Goal: Answer question/provide support

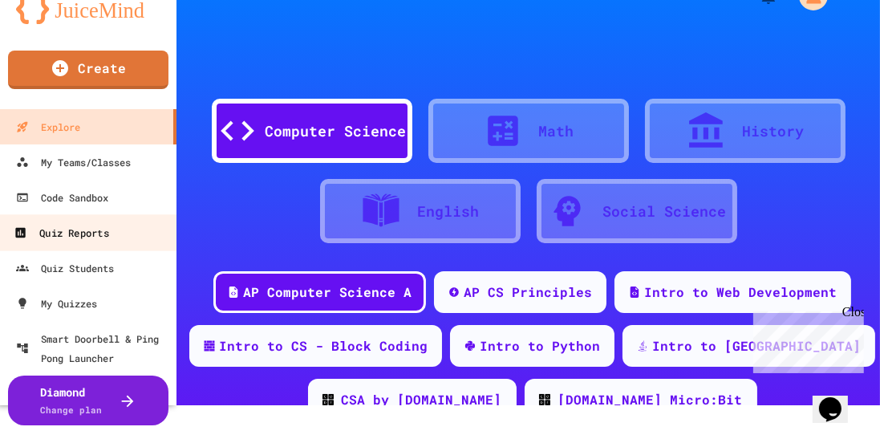
scroll to position [34, 0]
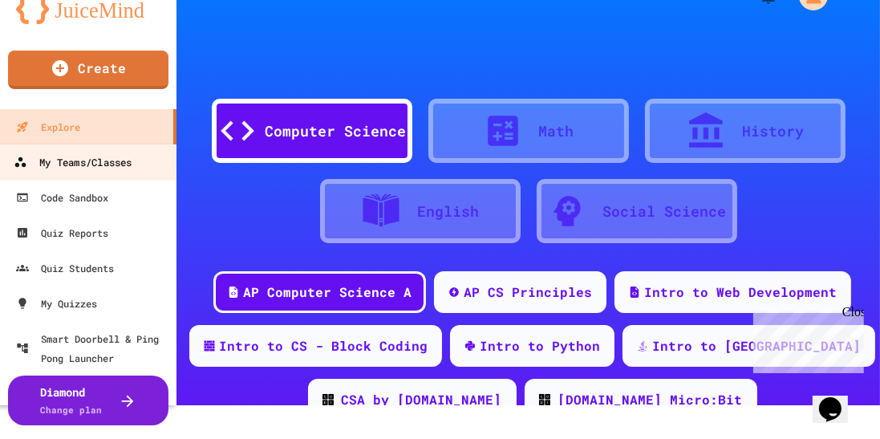
click at [91, 162] on div "My Teams/Classes" at bounding box center [73, 162] width 118 height 20
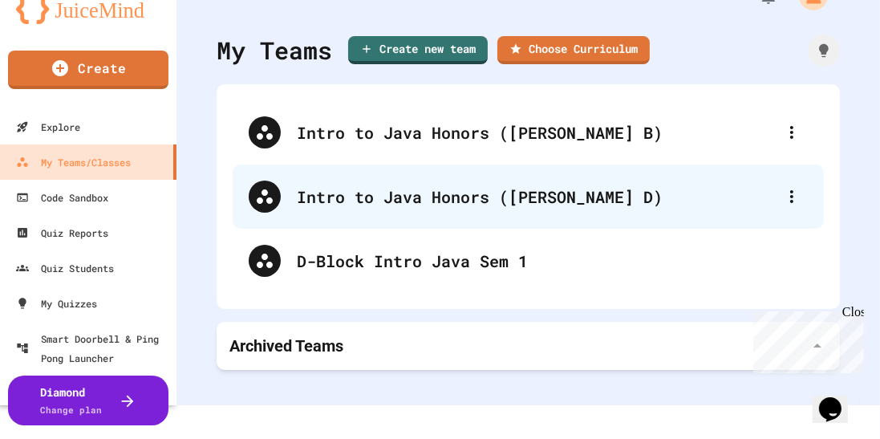
click at [381, 190] on div "Intro to Java Honors ([PERSON_NAME] D)" at bounding box center [536, 197] width 479 height 24
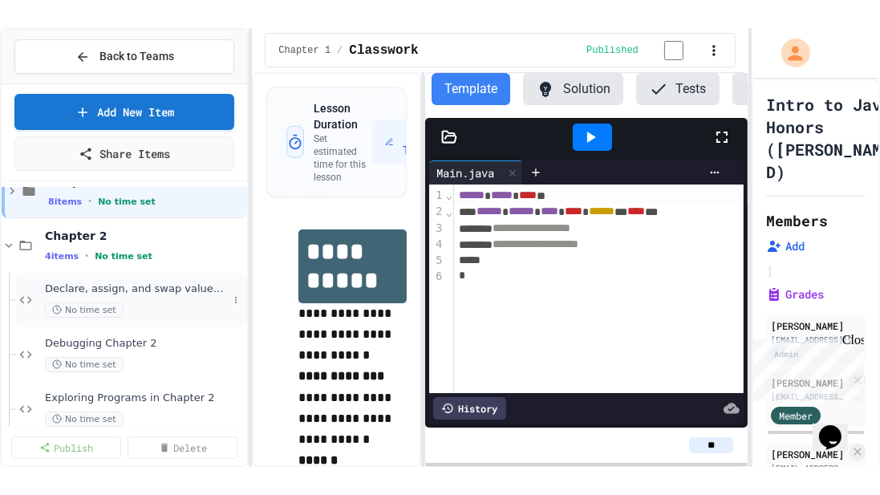
scroll to position [34, 0]
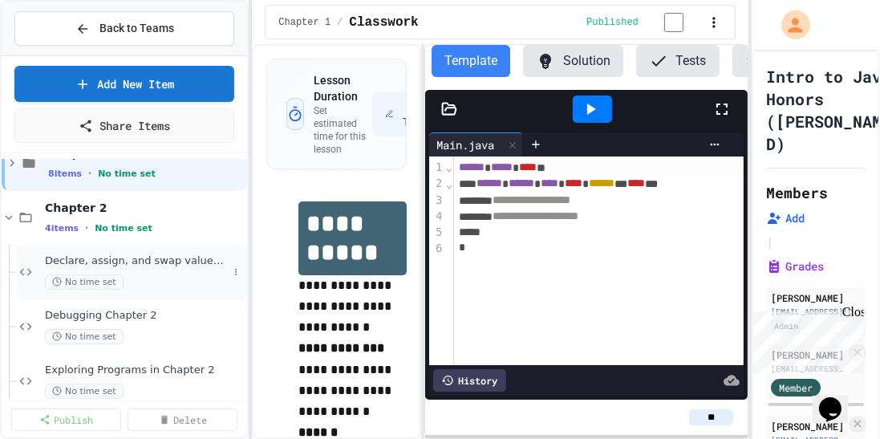
click at [94, 323] on div "Debugging Chapter 2 No time set" at bounding box center [144, 326] width 199 height 35
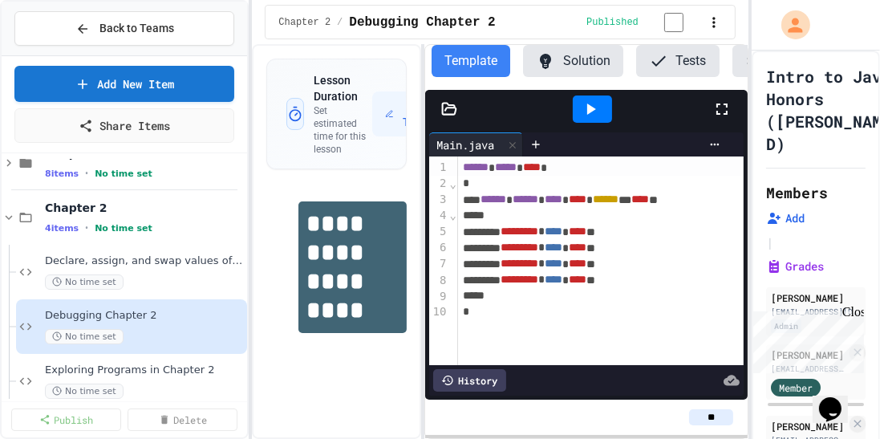
click at [594, 63] on button "Solution" at bounding box center [573, 61] width 100 height 32
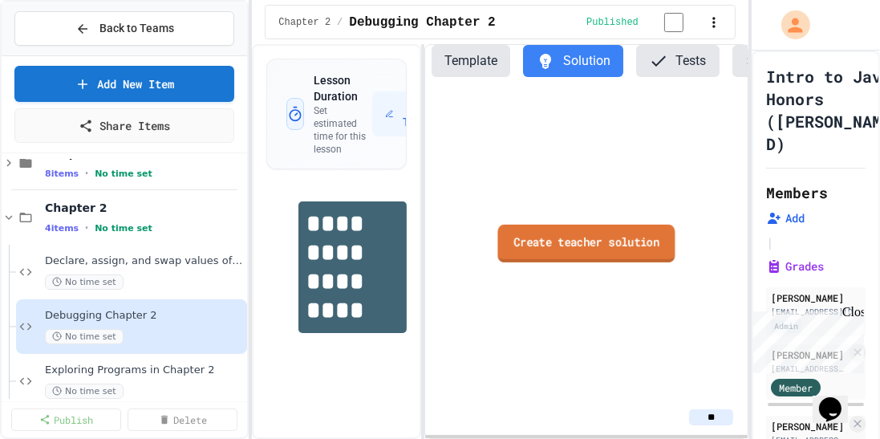
click at [591, 242] on link "Create teacher solution" at bounding box center [586, 243] width 177 height 38
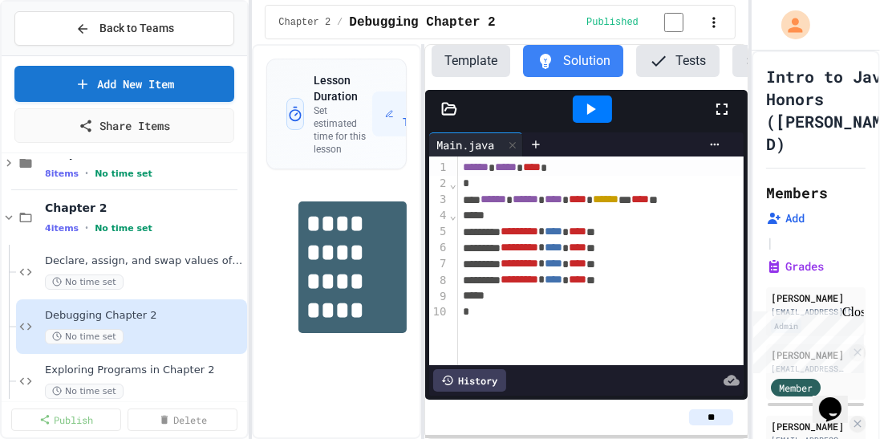
click at [725, 109] on icon at bounding box center [722, 109] width 19 height 19
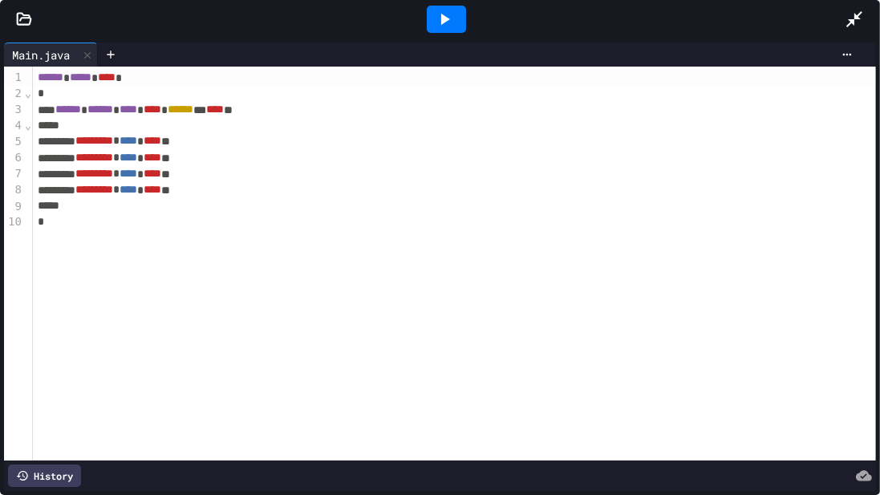
click at [453, 24] on icon at bounding box center [444, 19] width 19 height 19
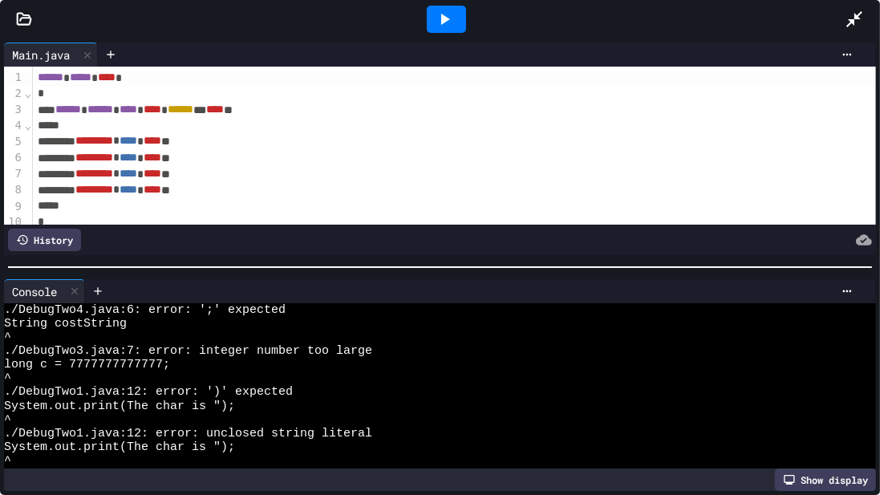
click at [14, 21] on div at bounding box center [24, 19] width 48 height 16
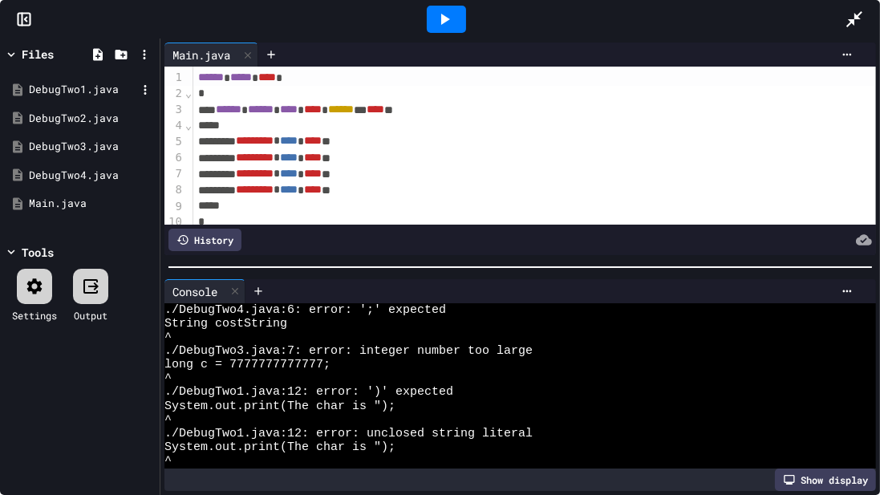
click at [64, 92] on div "DebugTwo1.java" at bounding box center [83, 90] width 108 height 16
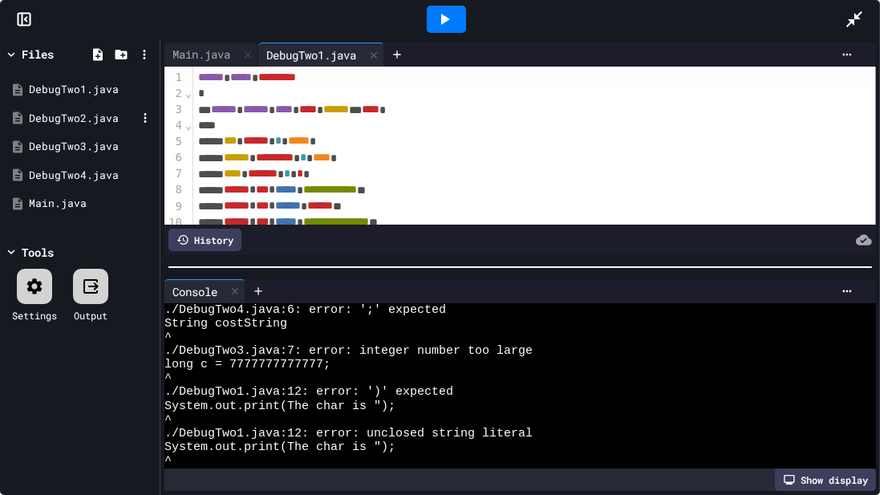
click at [61, 120] on div "DebugTwo2.java" at bounding box center [83, 119] width 108 height 16
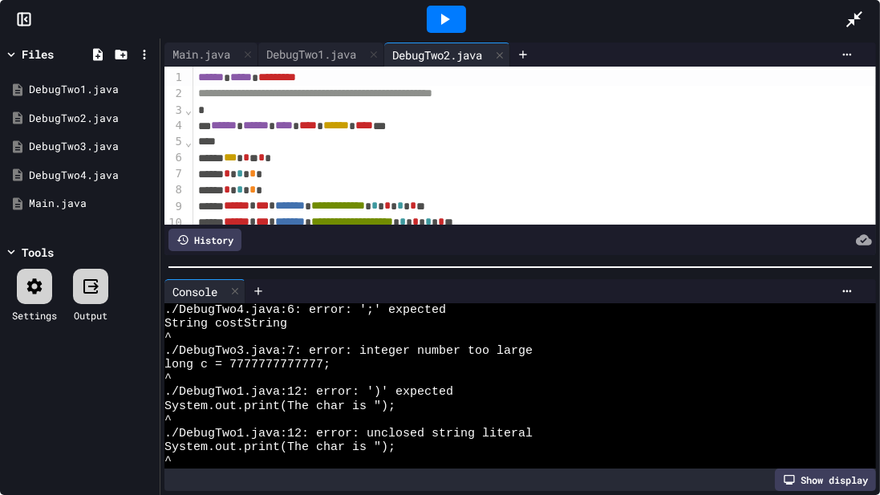
click at [198, 75] on span "******" at bounding box center [211, 76] width 26 height 11
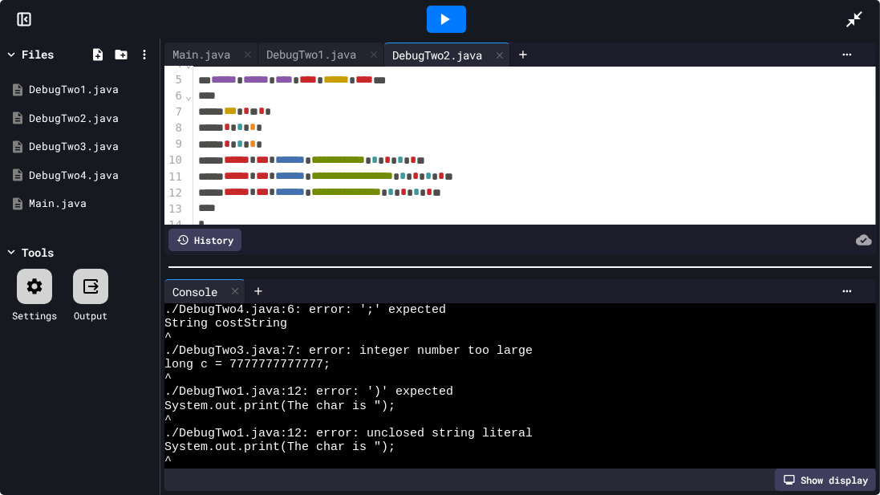
scroll to position [89, 0]
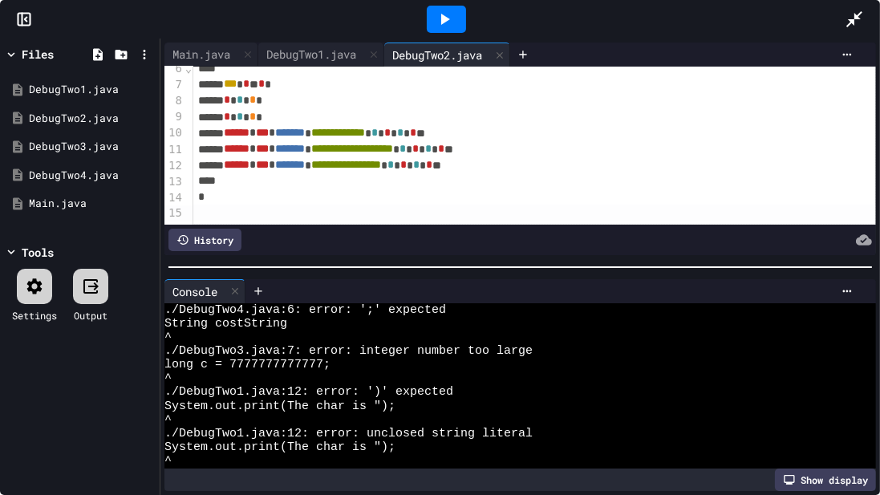
click at [205, 213] on div at bounding box center [534, 213] width 683 height 16
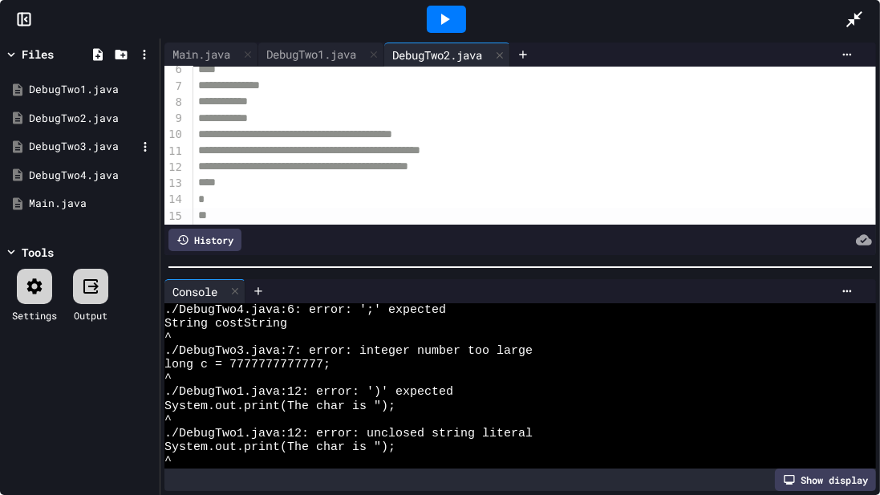
click at [77, 145] on div "DebugTwo3.java" at bounding box center [83, 147] width 108 height 16
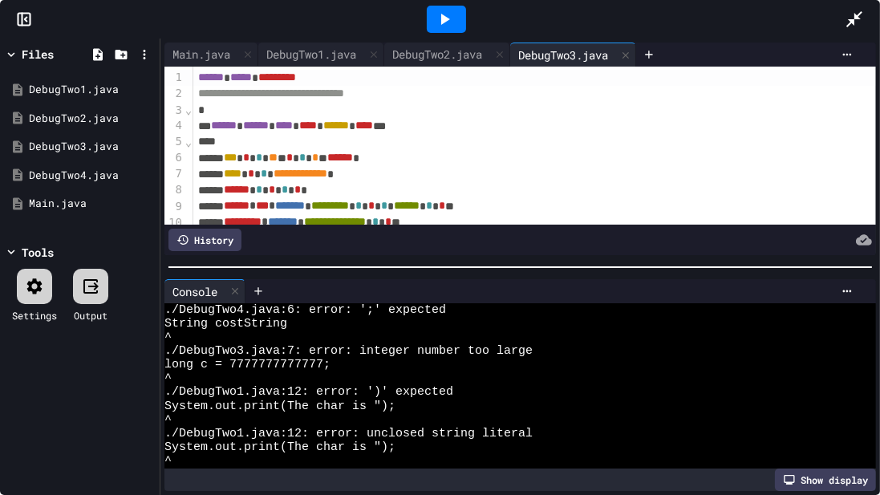
click at [200, 79] on span "******" at bounding box center [211, 76] width 26 height 11
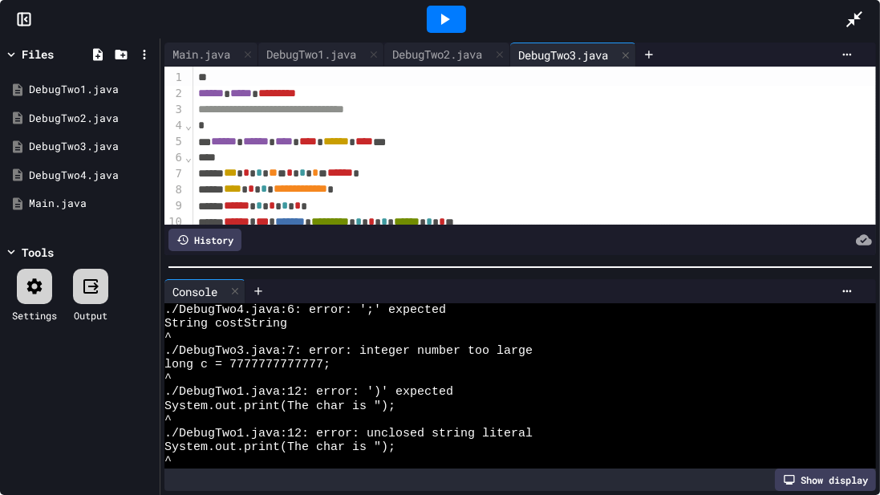
scroll to position [90, 0]
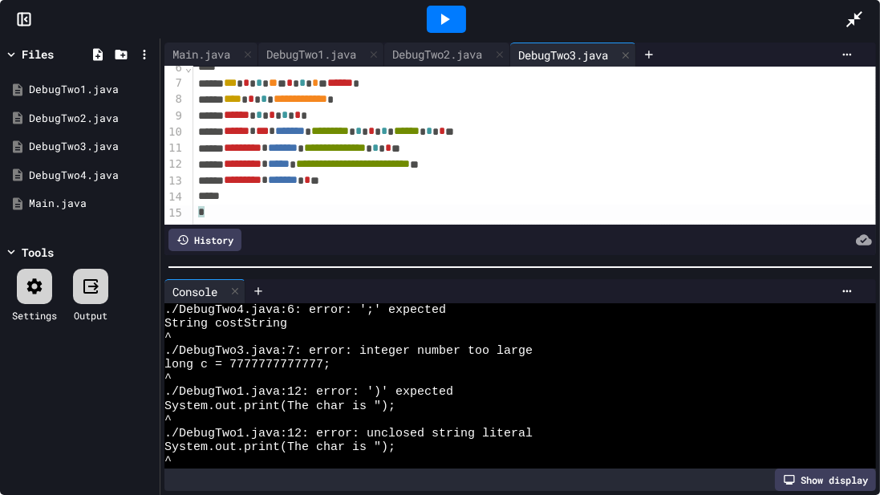
click at [214, 211] on div "*" at bounding box center [534, 213] width 683 height 16
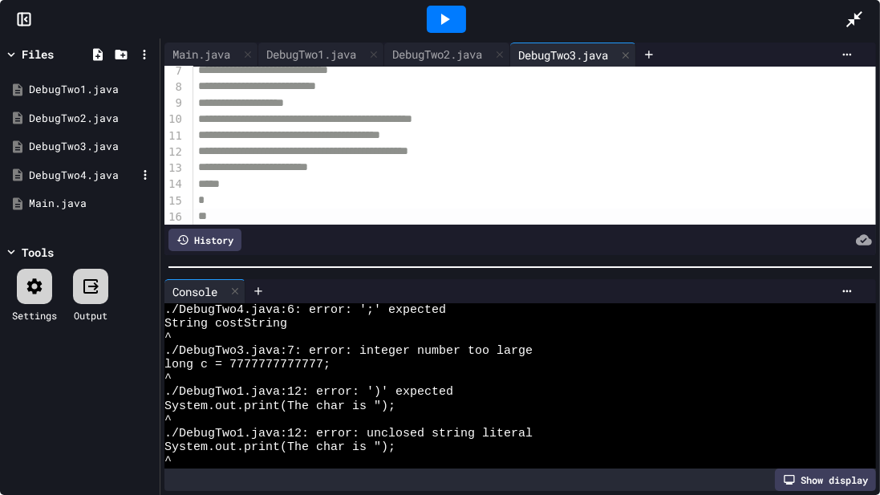
click at [82, 177] on div "DebugTwo4.java" at bounding box center [83, 176] width 108 height 16
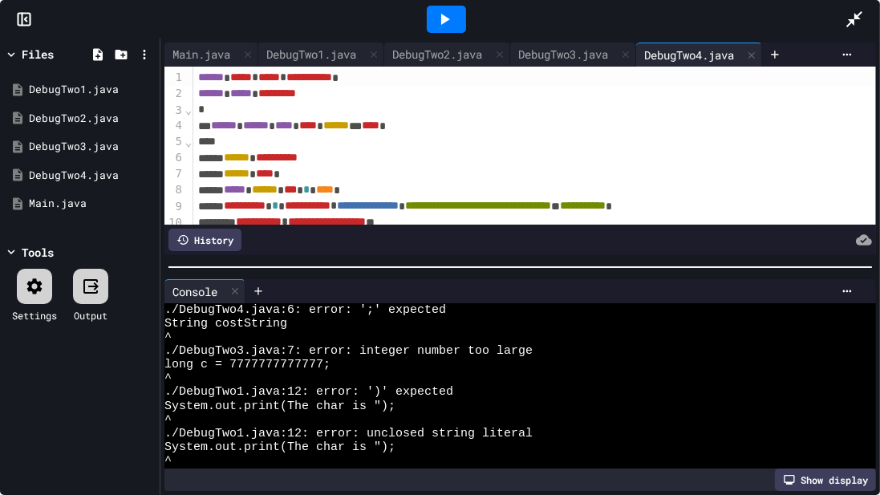
click at [195, 77] on div "**********" at bounding box center [534, 78] width 683 height 16
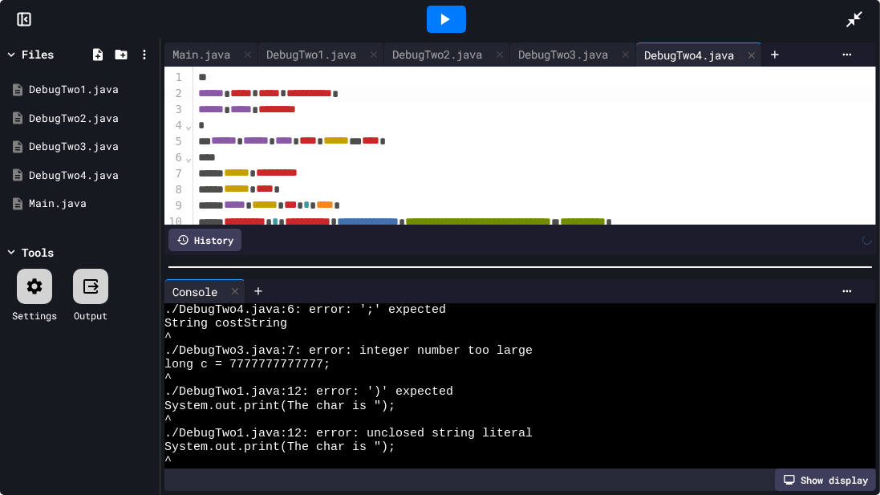
scroll to position [122, 0]
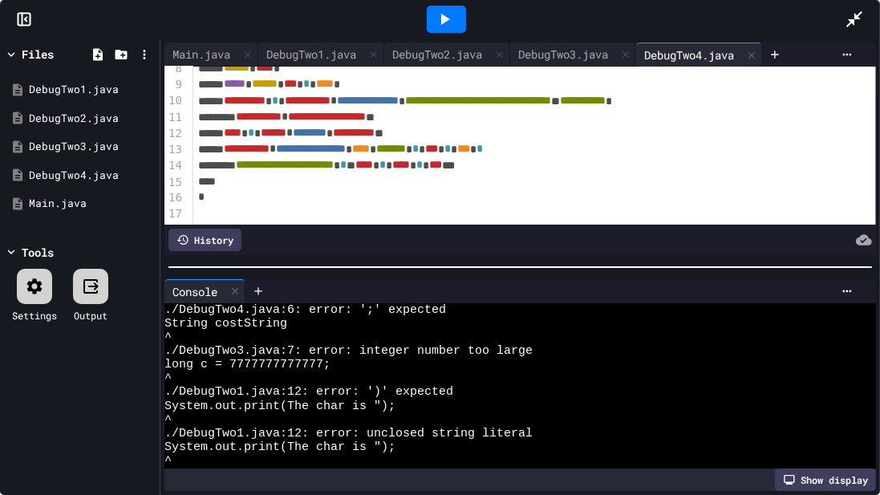
click at [209, 216] on div at bounding box center [534, 213] width 683 height 16
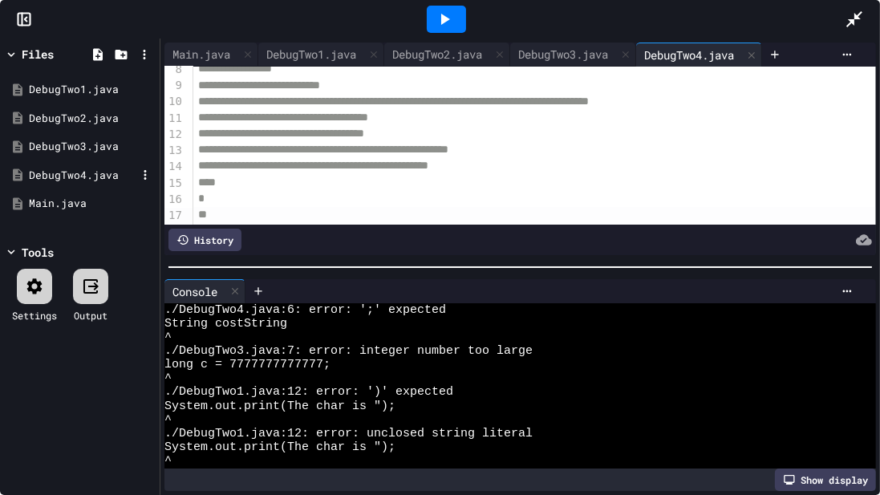
click at [92, 175] on div "DebugTwo4.java" at bounding box center [83, 176] width 108 height 16
click at [561, 55] on div "DebugTwo3.java" at bounding box center [563, 54] width 106 height 17
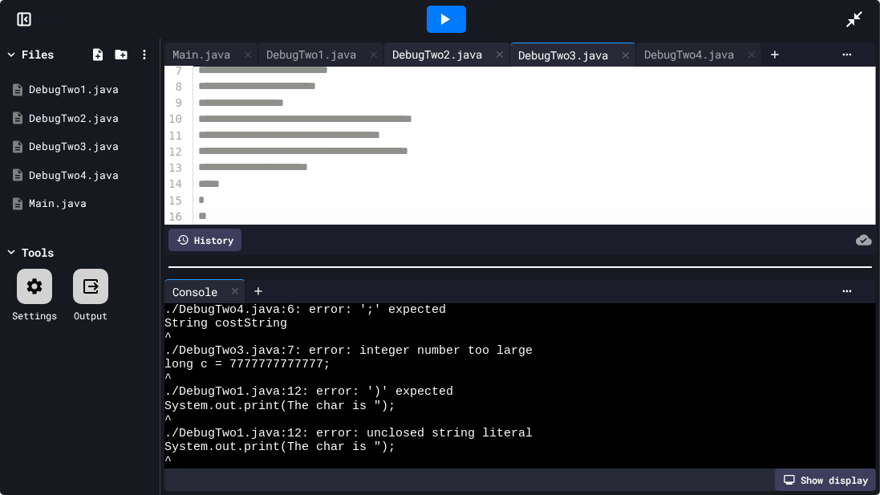
click at [473, 55] on div "DebugTwo2.java" at bounding box center [437, 54] width 106 height 17
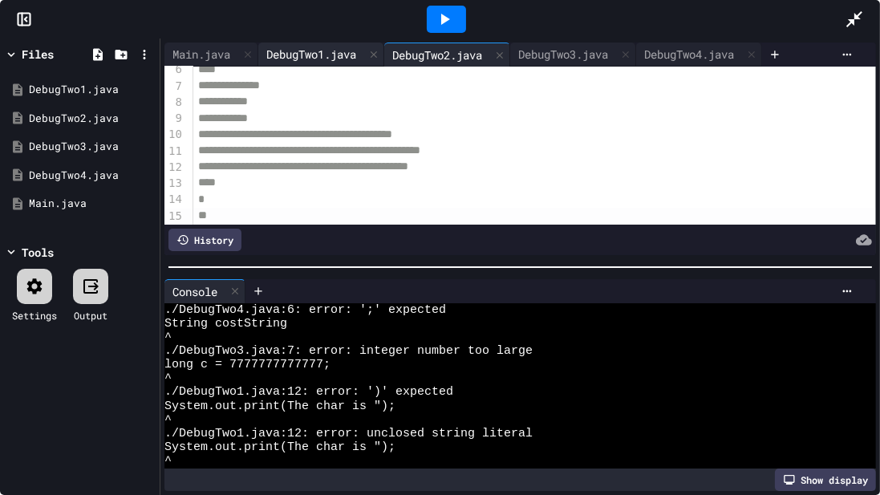
click at [331, 58] on div "DebugTwo1.java" at bounding box center [311, 54] width 106 height 17
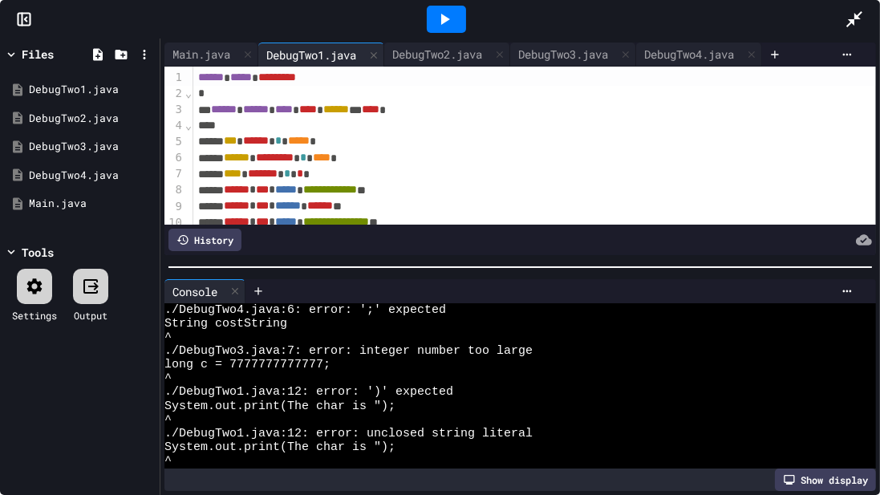
click at [452, 17] on icon at bounding box center [444, 19] width 19 height 19
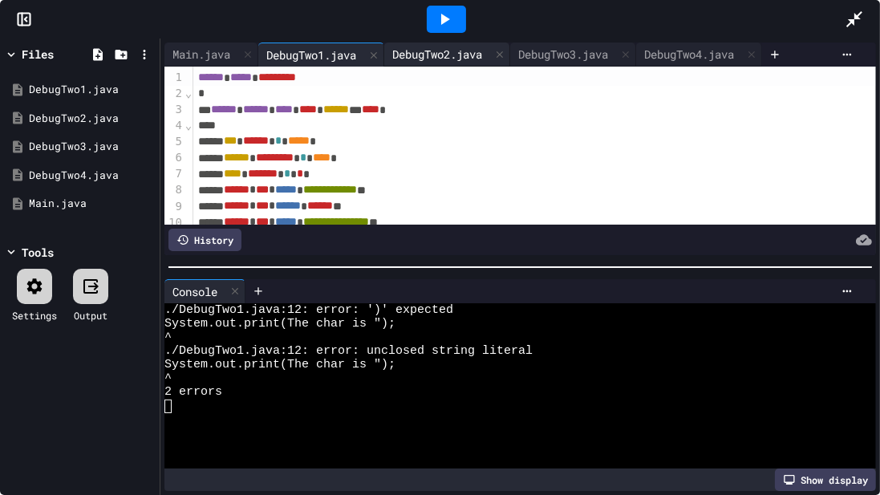
click at [457, 59] on div "DebugTwo2.java" at bounding box center [437, 54] width 106 height 17
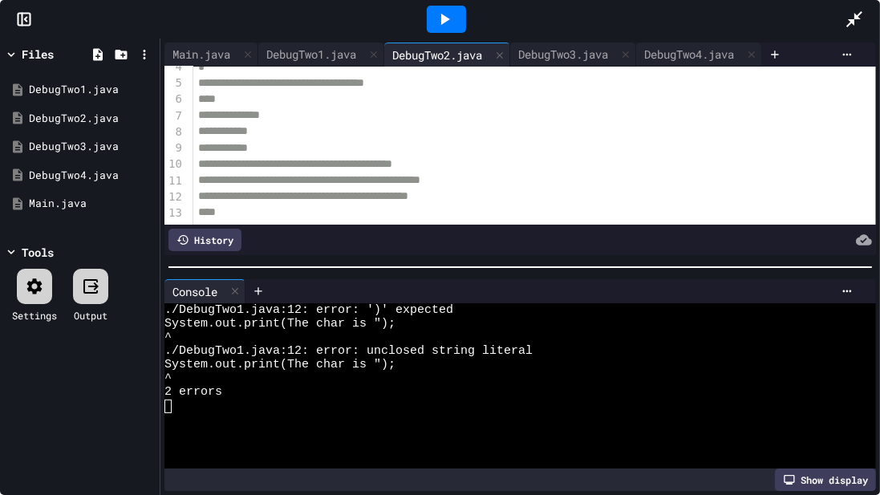
scroll to position [0, 0]
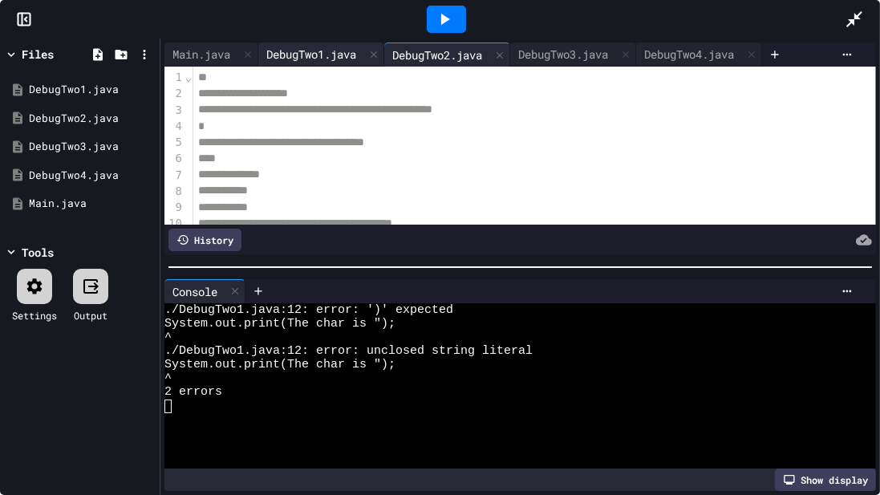
click at [326, 57] on div "DebugTwo1.java" at bounding box center [311, 54] width 106 height 17
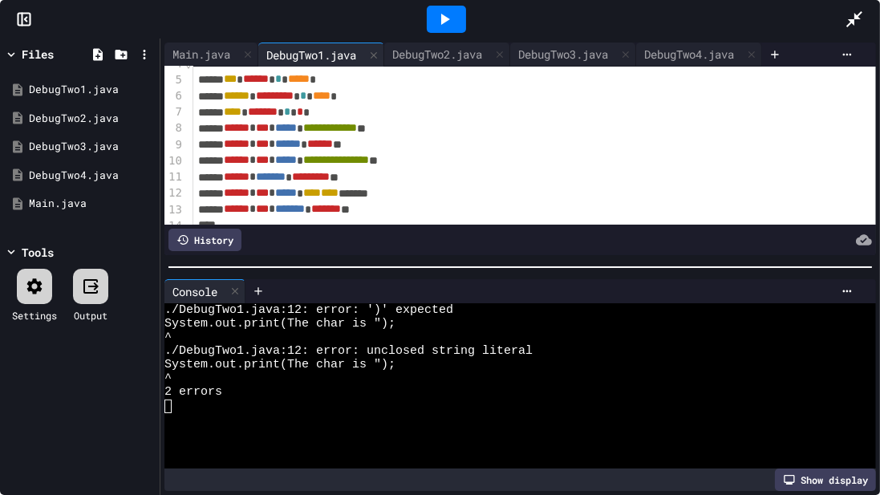
scroll to position [64, 0]
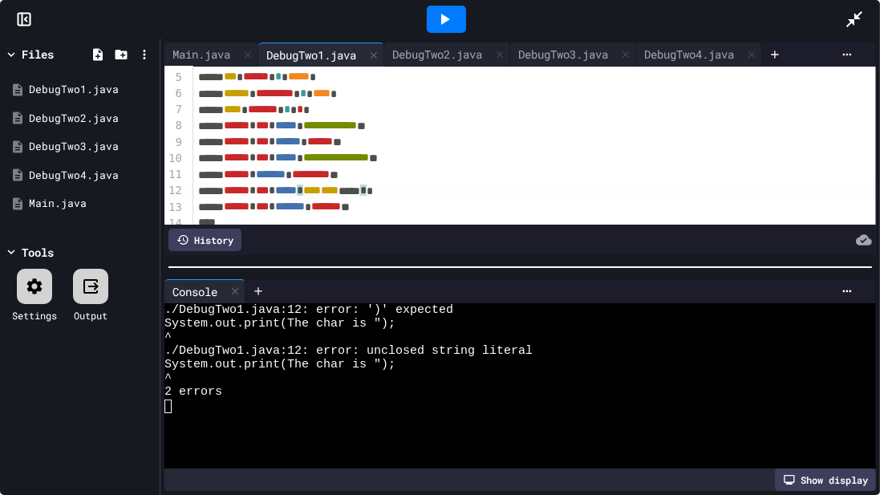
click at [352, 189] on div "****** * *** * ***** * *** **** **** * *" at bounding box center [534, 191] width 683 height 16
click at [440, 22] on icon at bounding box center [444, 19] width 19 height 19
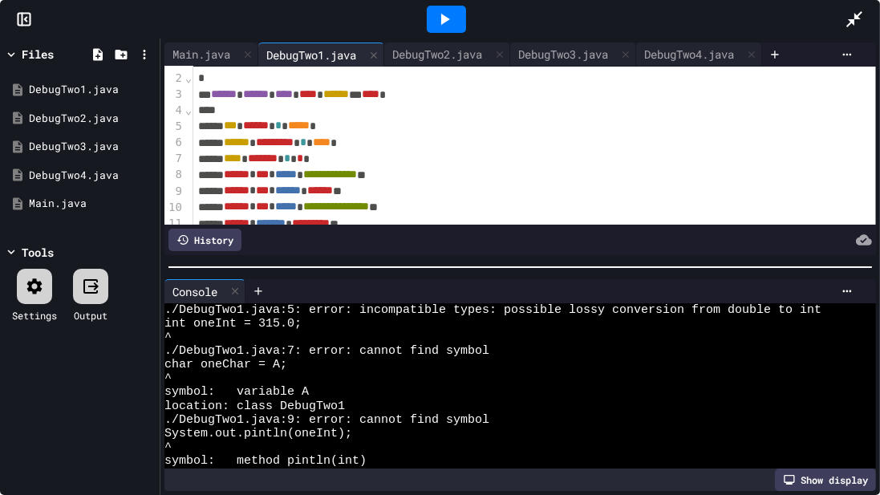
scroll to position [14, 0]
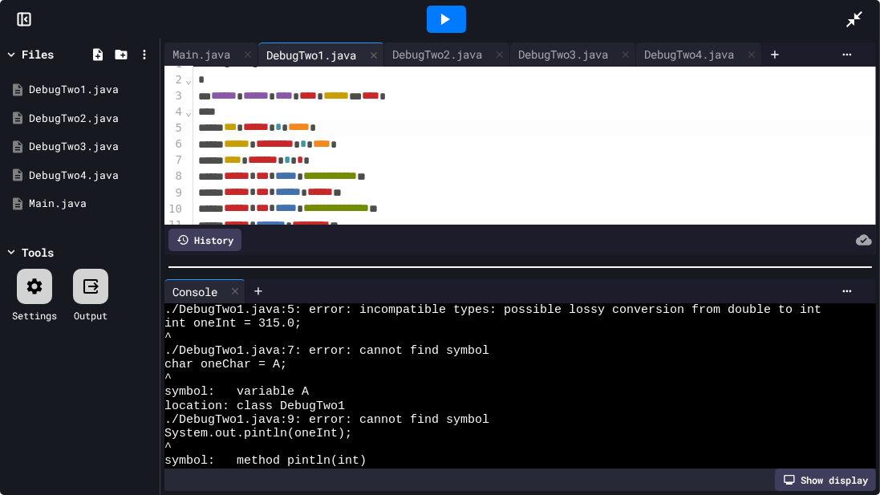
click at [362, 127] on div "*** ****** * ***** *" at bounding box center [534, 128] width 683 height 16
click at [439, 22] on icon at bounding box center [444, 19] width 19 height 19
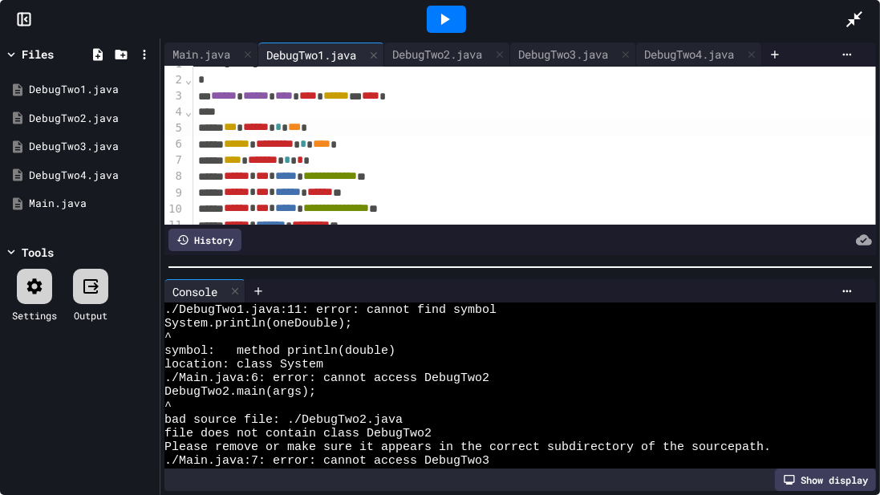
scroll to position [0, 0]
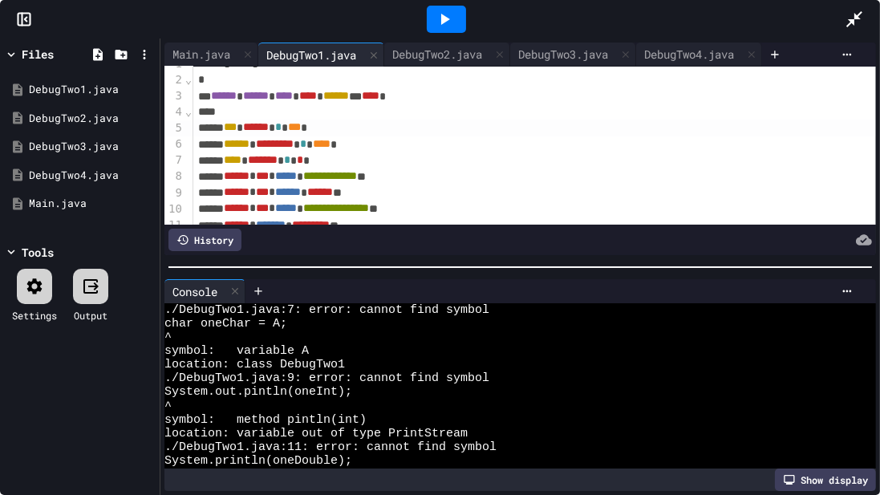
click at [303, 160] on span "*" at bounding box center [300, 159] width 6 height 11
click at [447, 15] on icon at bounding box center [444, 19] width 19 height 19
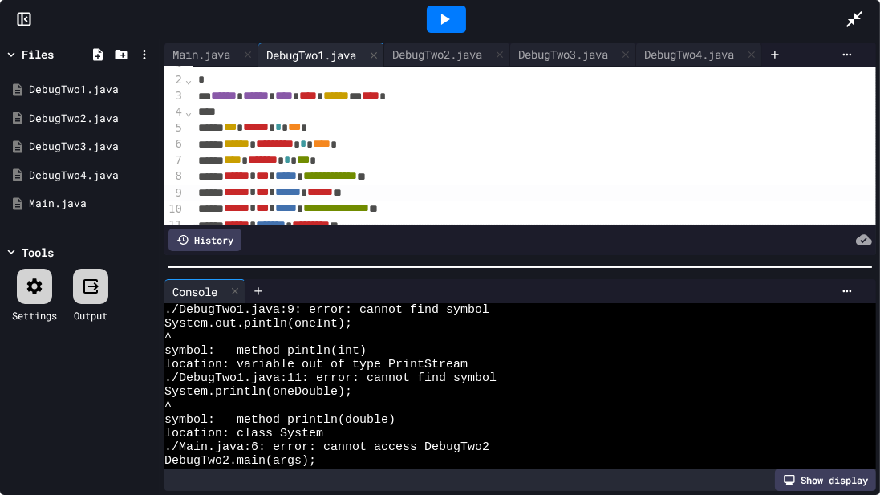
click at [301, 193] on span "******" at bounding box center [288, 191] width 26 height 11
click at [449, 14] on icon at bounding box center [444, 19] width 19 height 19
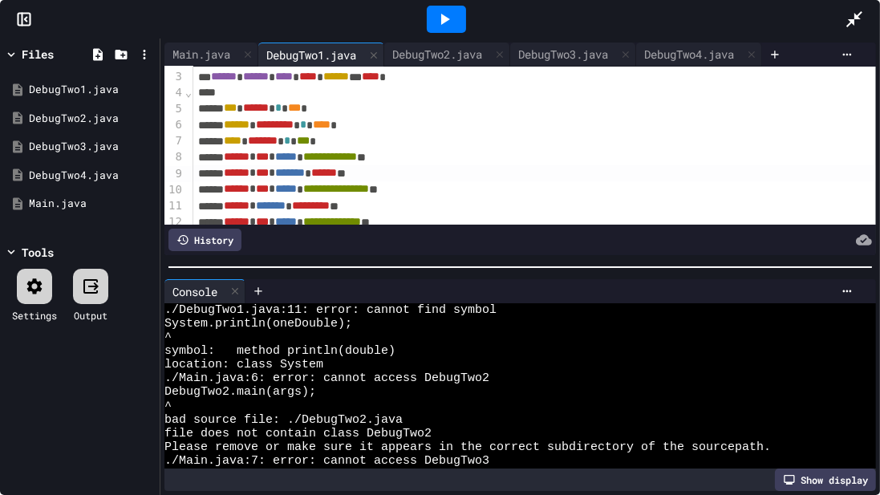
scroll to position [34, 0]
click at [286, 209] on span "*******" at bounding box center [271, 204] width 30 height 11
click at [439, 26] on icon at bounding box center [444, 19] width 19 height 19
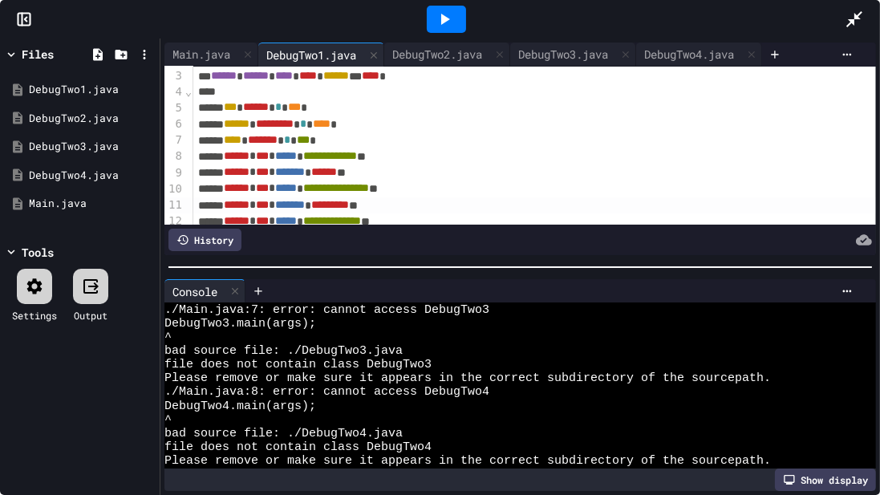
scroll to position [0, 0]
click at [60, 205] on div "Main.java" at bounding box center [83, 204] width 108 height 16
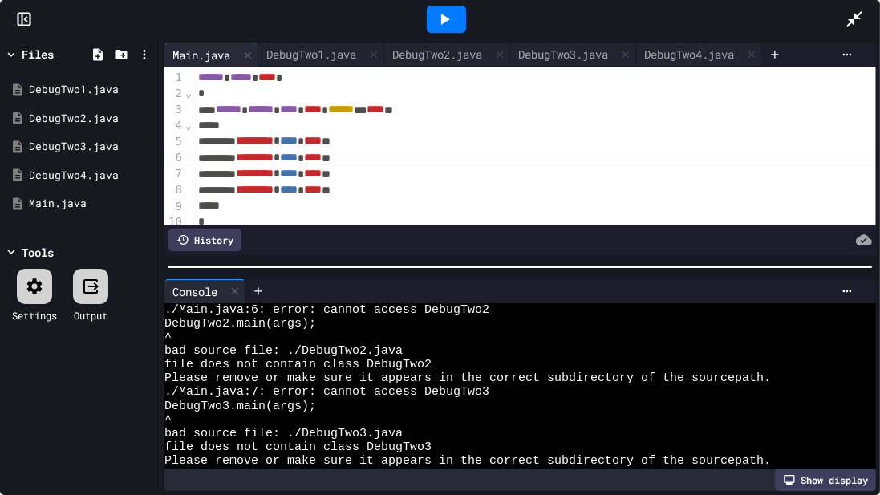
click at [252, 159] on div "********* * **** * **** **" at bounding box center [534, 158] width 683 height 16
click at [457, 18] on div at bounding box center [446, 19] width 39 height 27
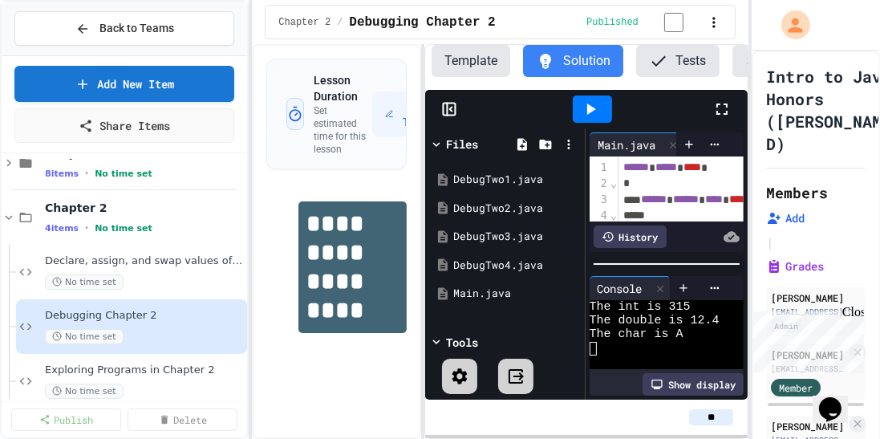
click at [724, 115] on icon at bounding box center [722, 109] width 19 height 19
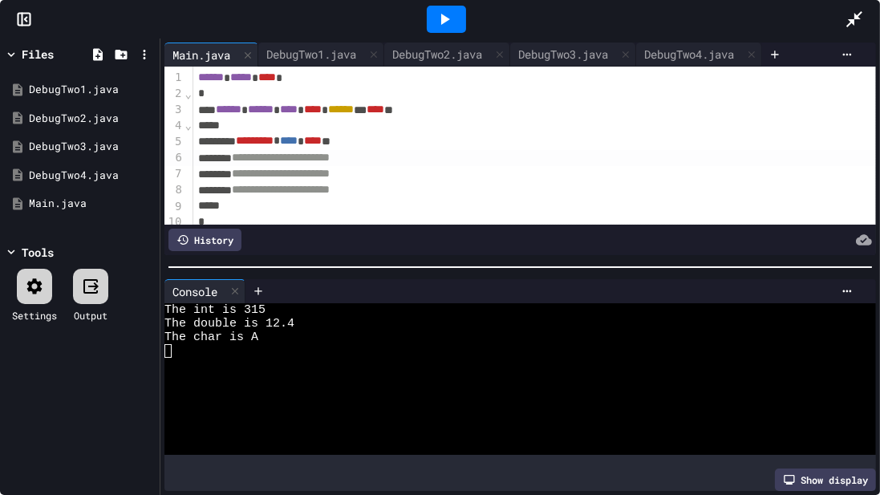
click at [272, 158] on span "**********" at bounding box center [281, 157] width 98 height 11
click at [425, 53] on div "DebugTwo2.java" at bounding box center [437, 54] width 106 height 17
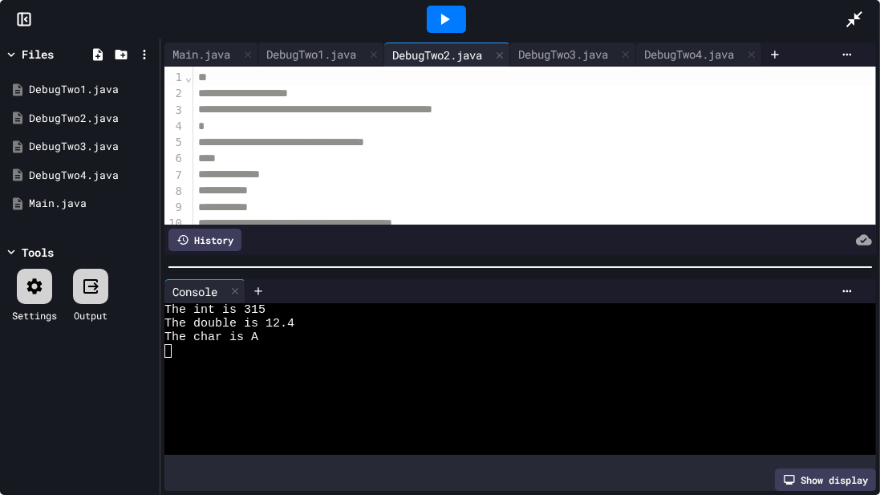
click at [217, 76] on div "**" at bounding box center [534, 78] width 683 height 16
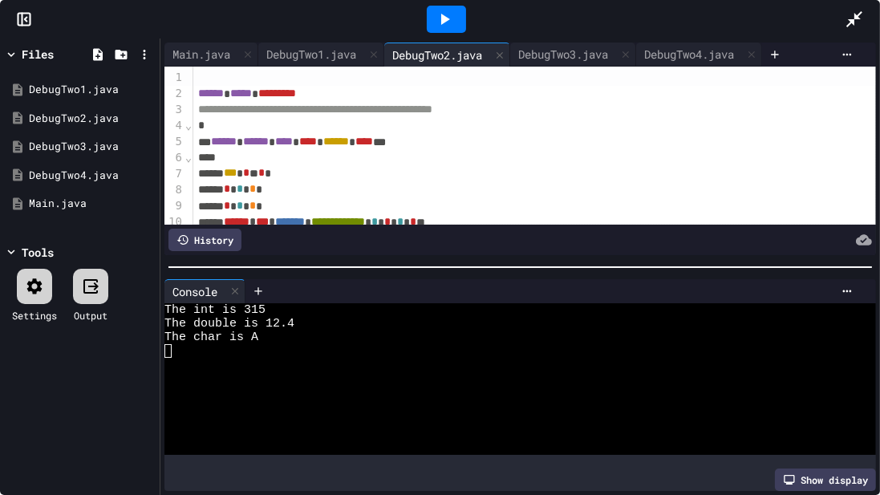
scroll to position [89, 0]
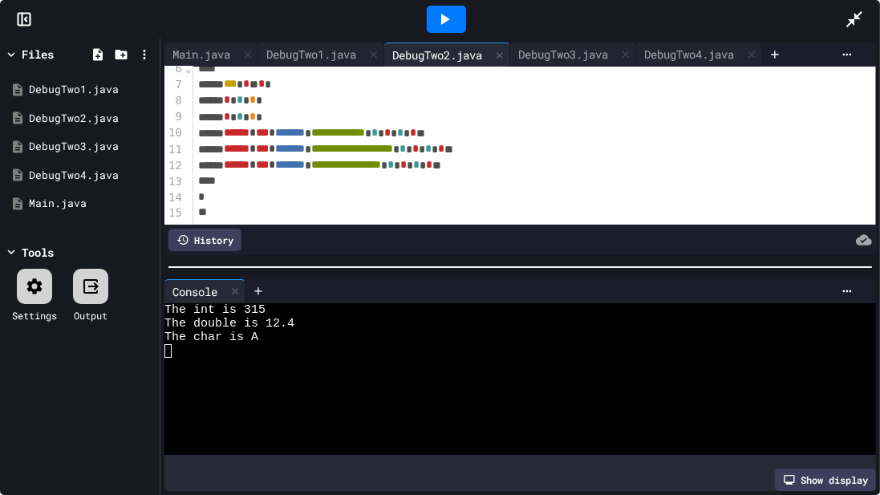
click at [226, 221] on div "**" at bounding box center [534, 213] width 683 height 16
click at [448, 21] on icon at bounding box center [444, 19] width 19 height 19
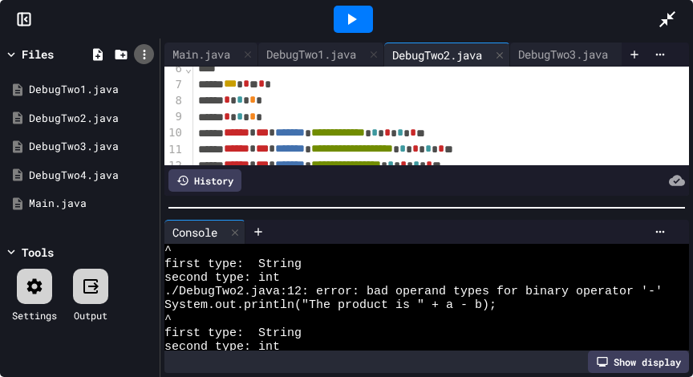
scroll to position [137, 0]
